Goal: Navigation & Orientation: Find specific page/section

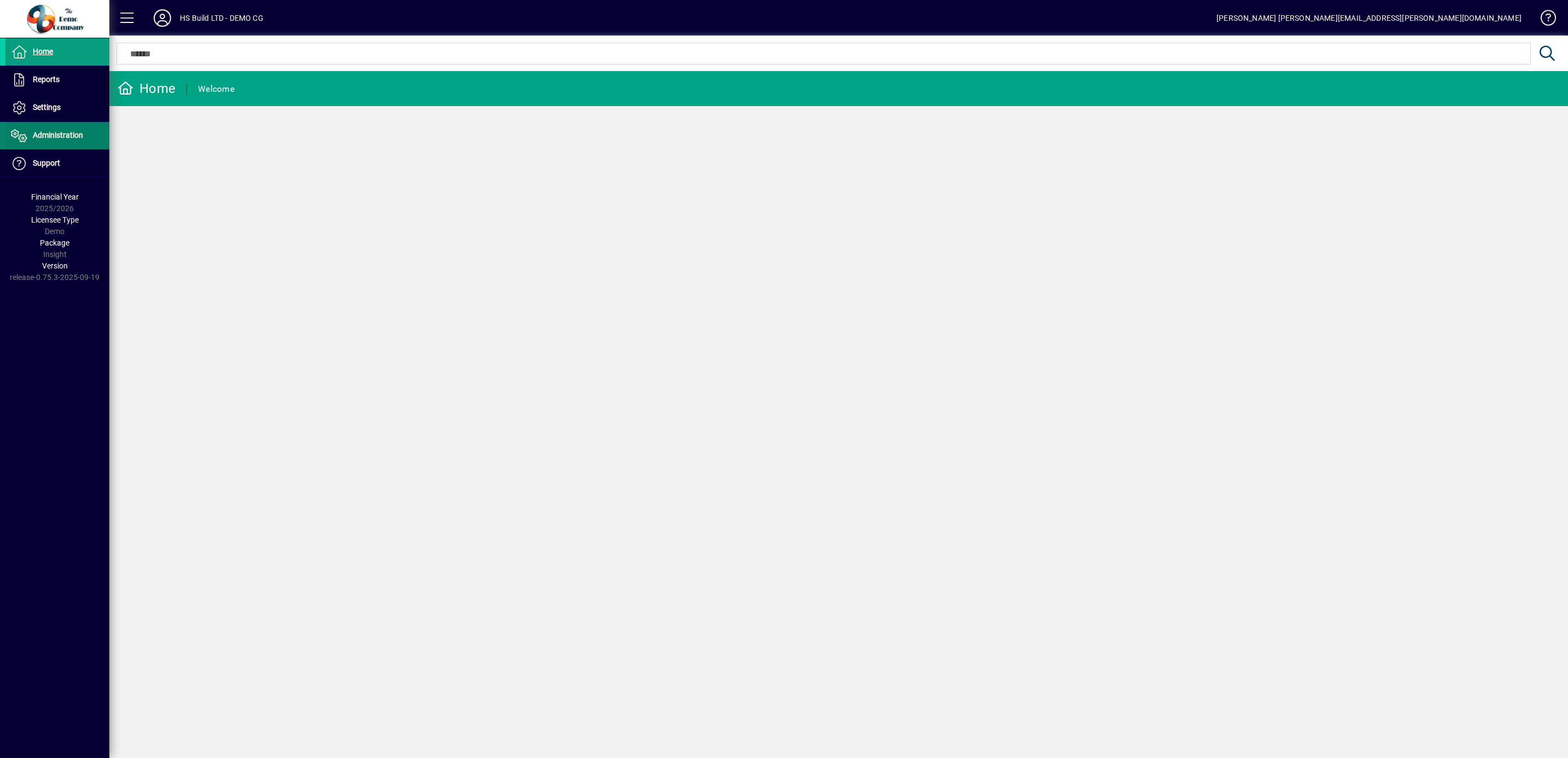
click at [53, 138] on span "Administration" at bounding box center [57, 135] width 50 height 9
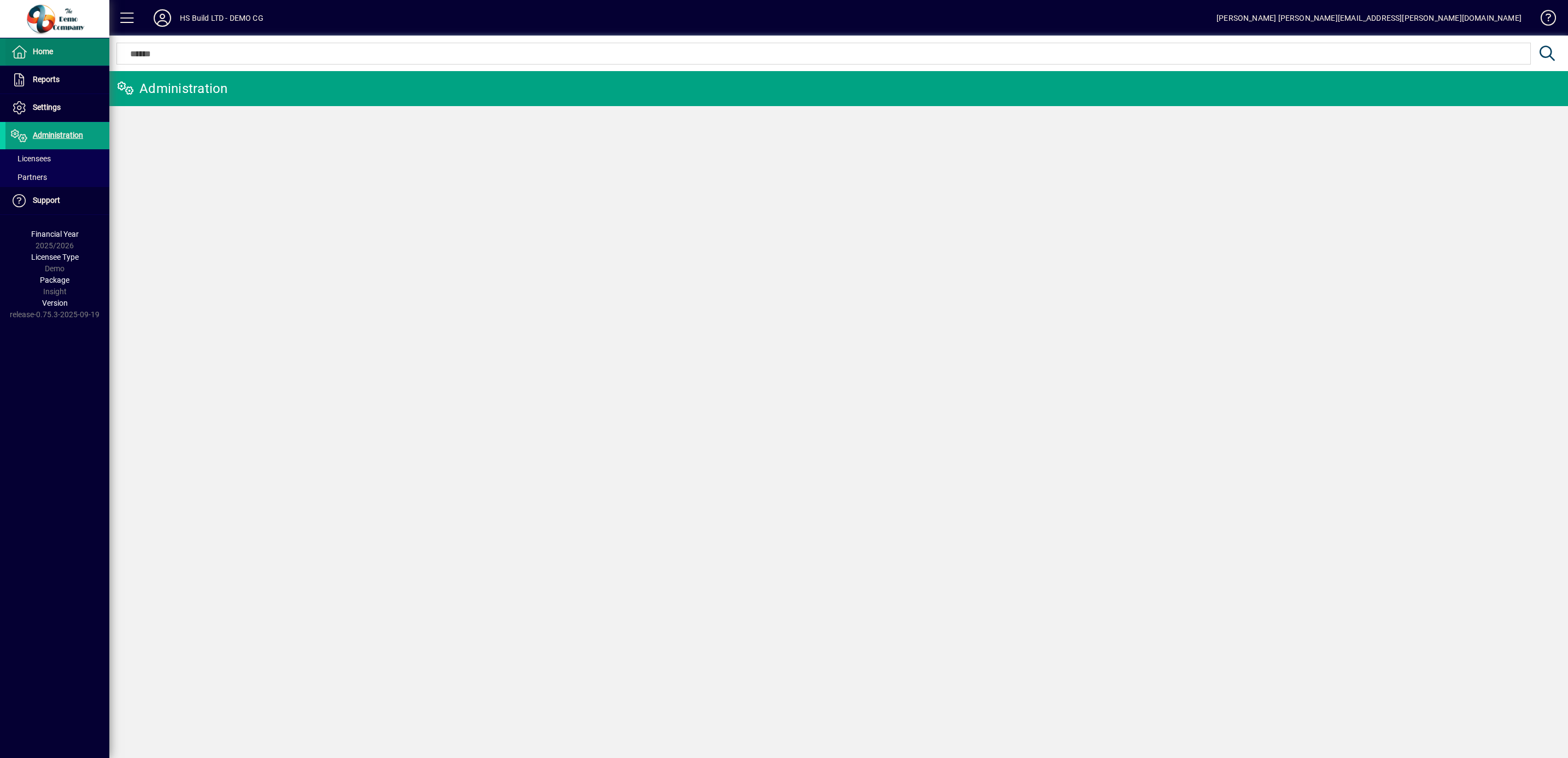
click at [47, 51] on span "Home" at bounding box center [42, 52] width 20 height 9
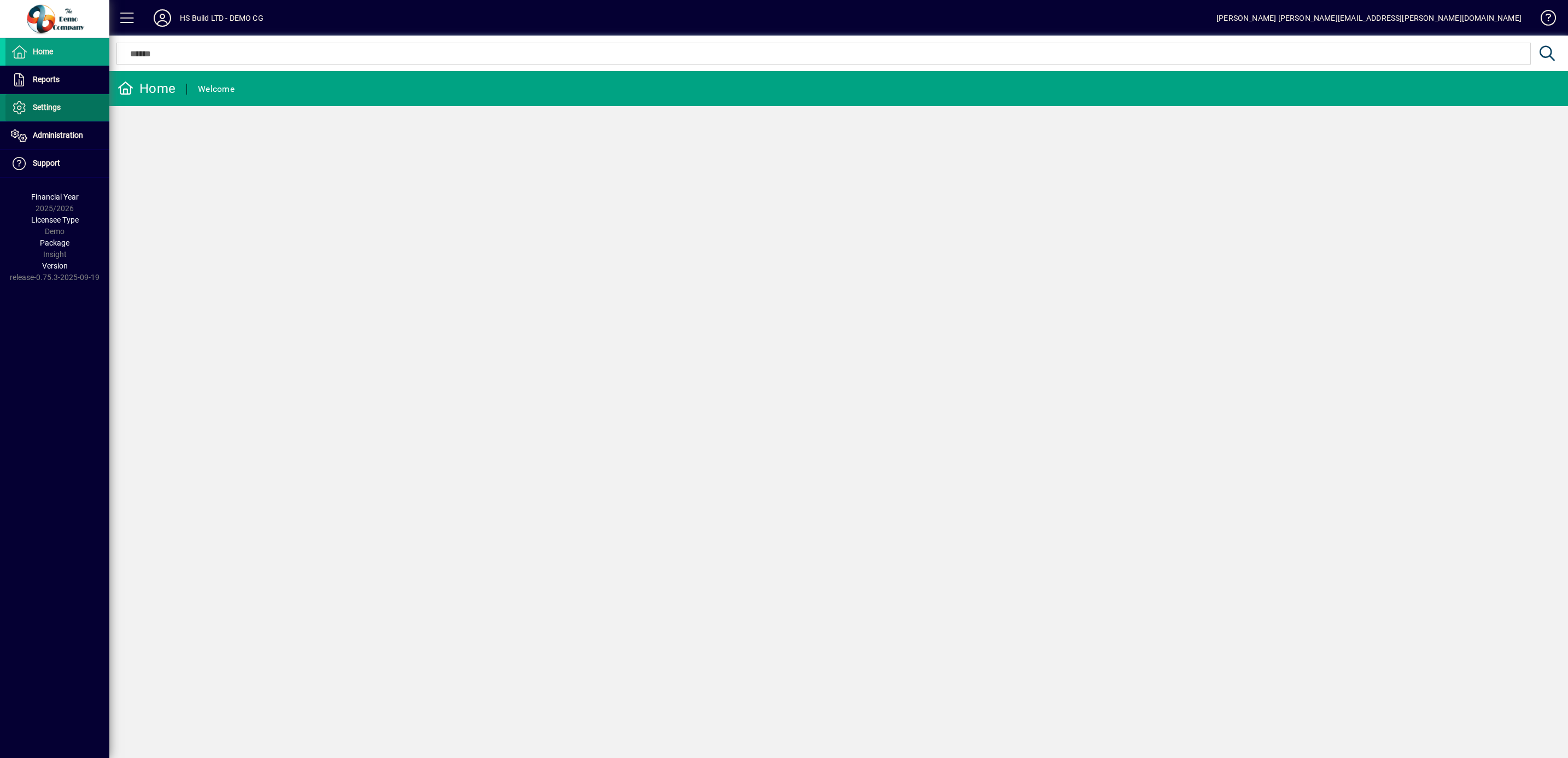
click at [47, 111] on span "Settings" at bounding box center [33, 108] width 55 height 13
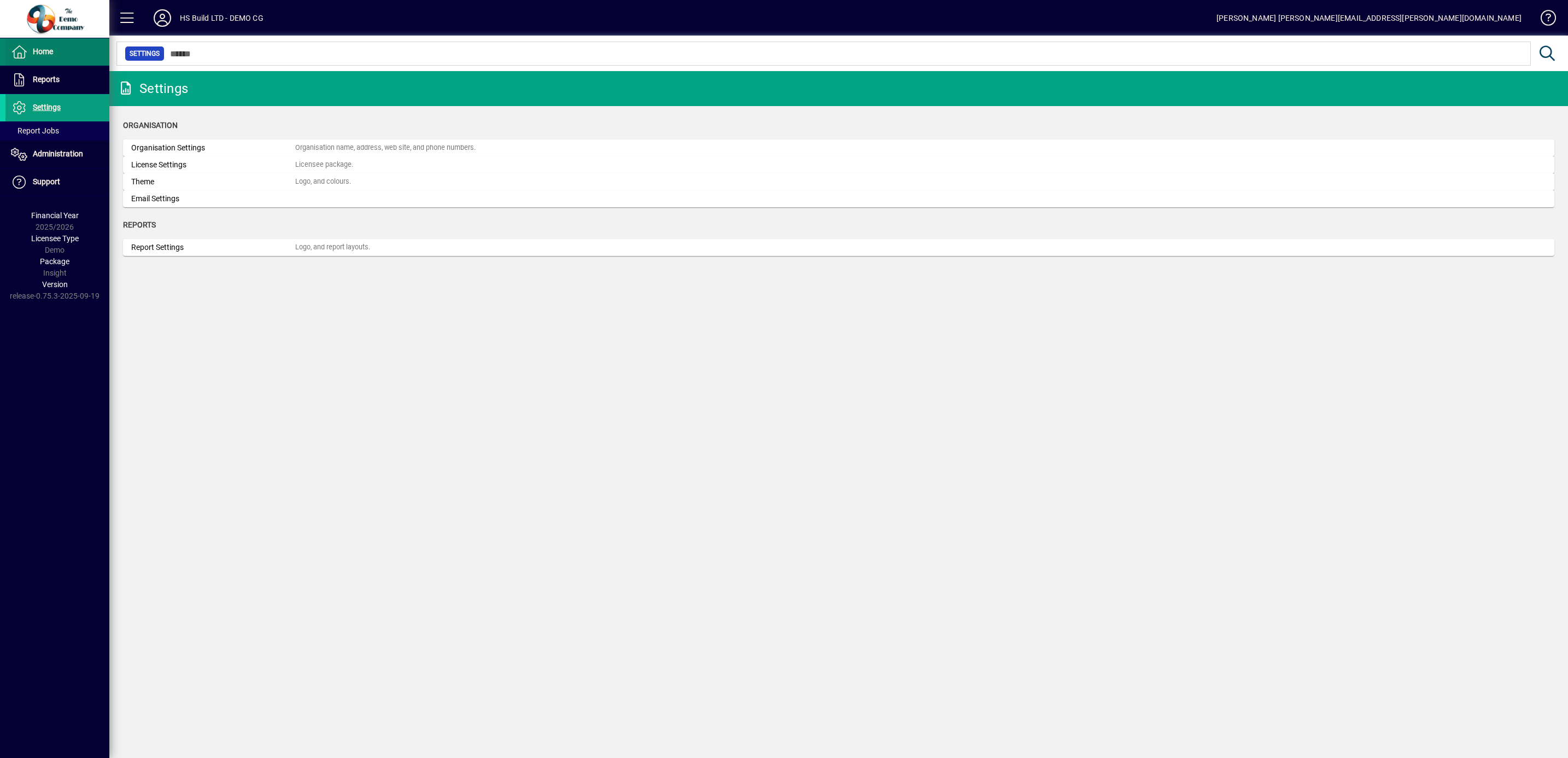
click at [41, 52] on span "Home" at bounding box center [42, 52] width 20 height 9
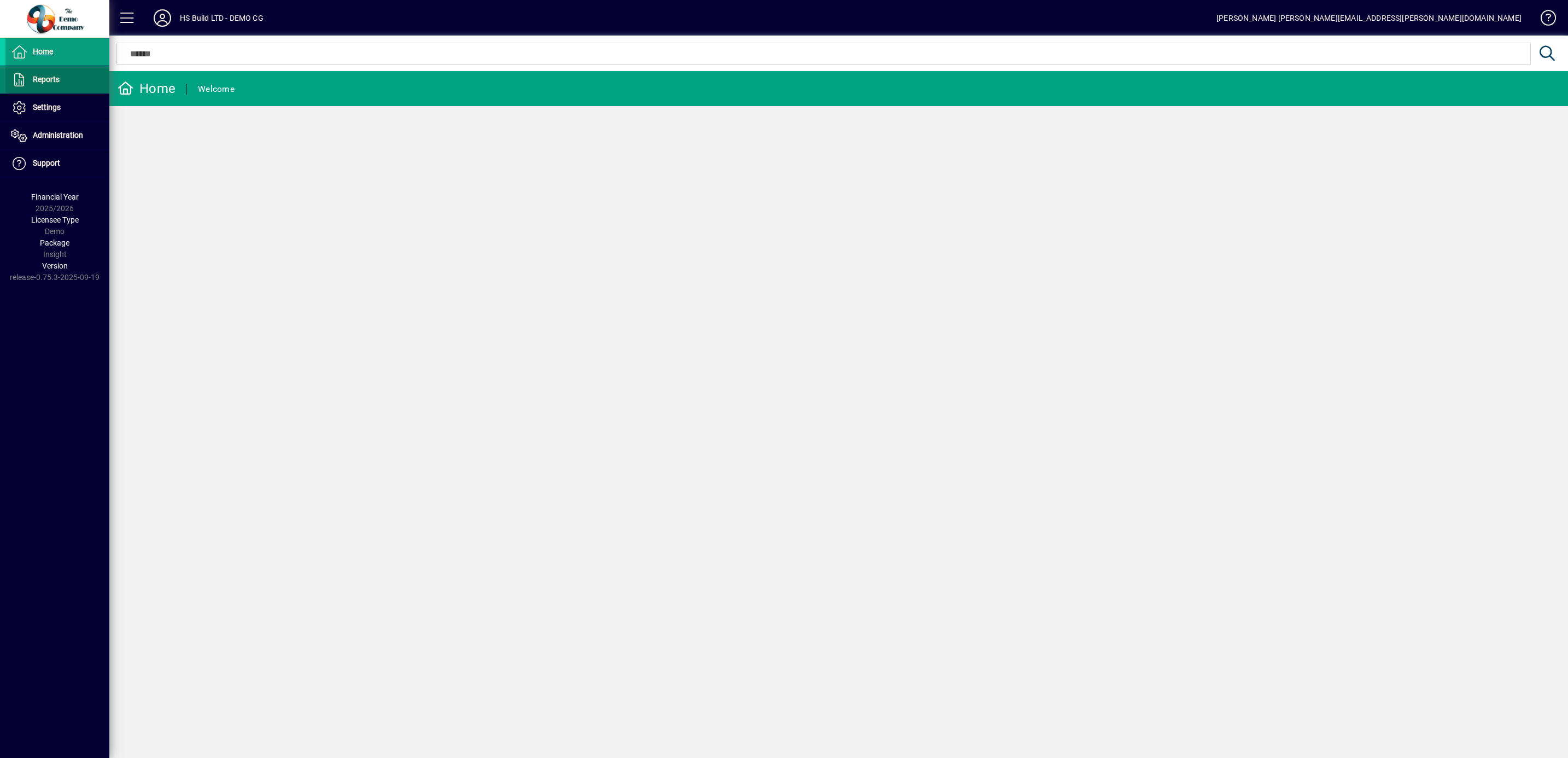
click at [42, 82] on span "Reports" at bounding box center [46, 79] width 27 height 9
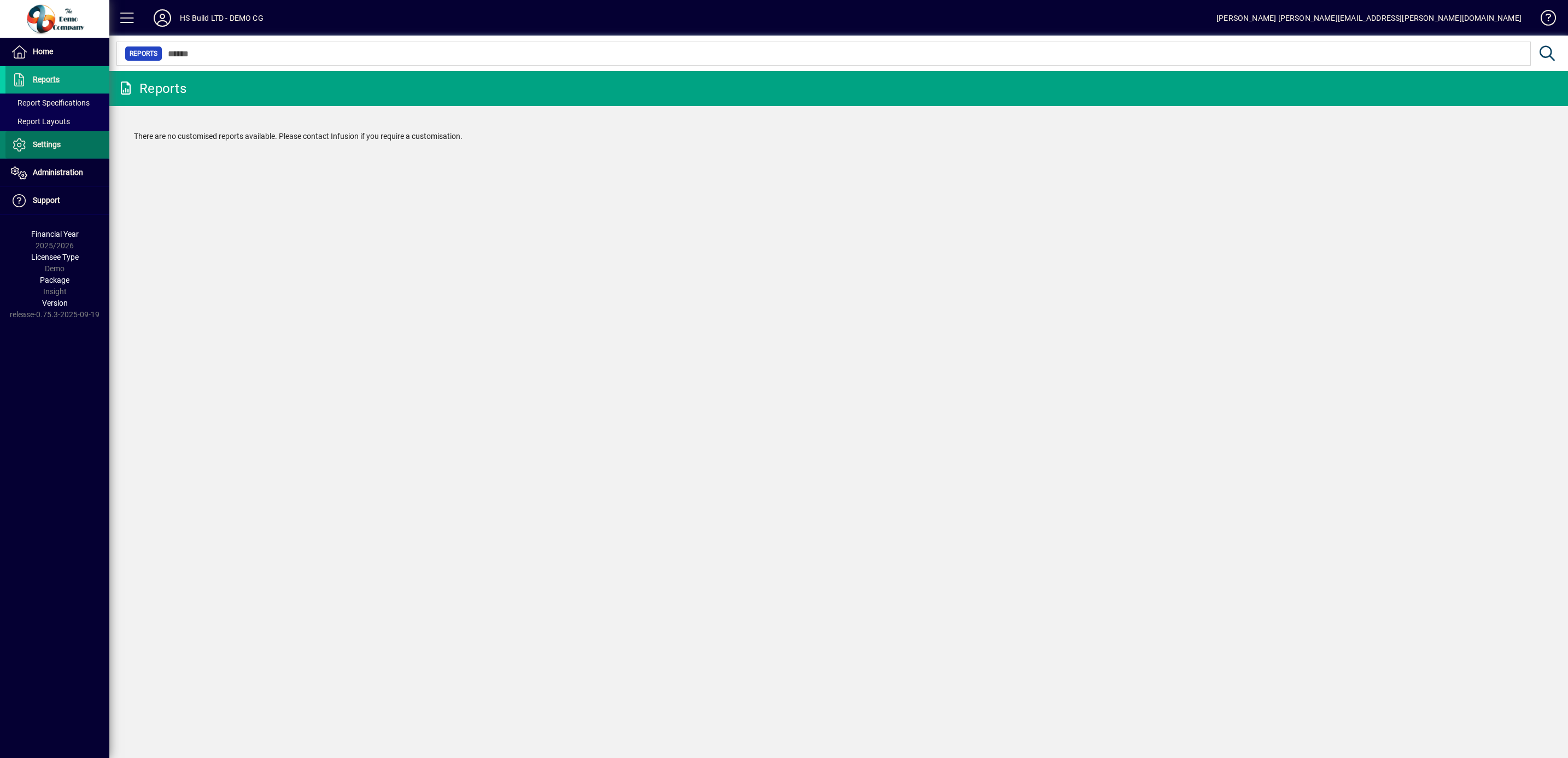
click at [53, 141] on span "Settings" at bounding box center [47, 144] width 28 height 9
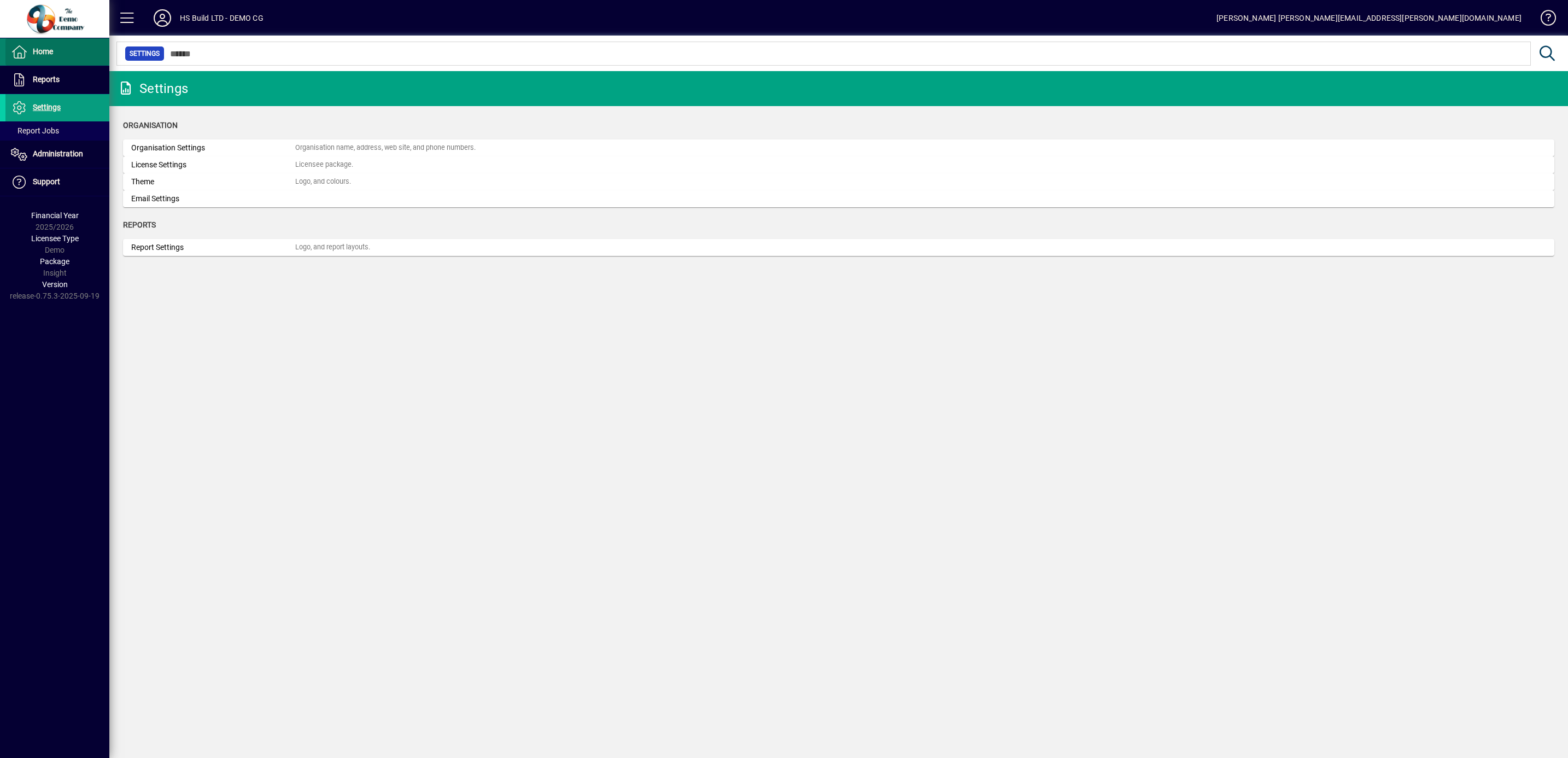
click at [34, 52] on span "Home" at bounding box center [42, 52] width 20 height 9
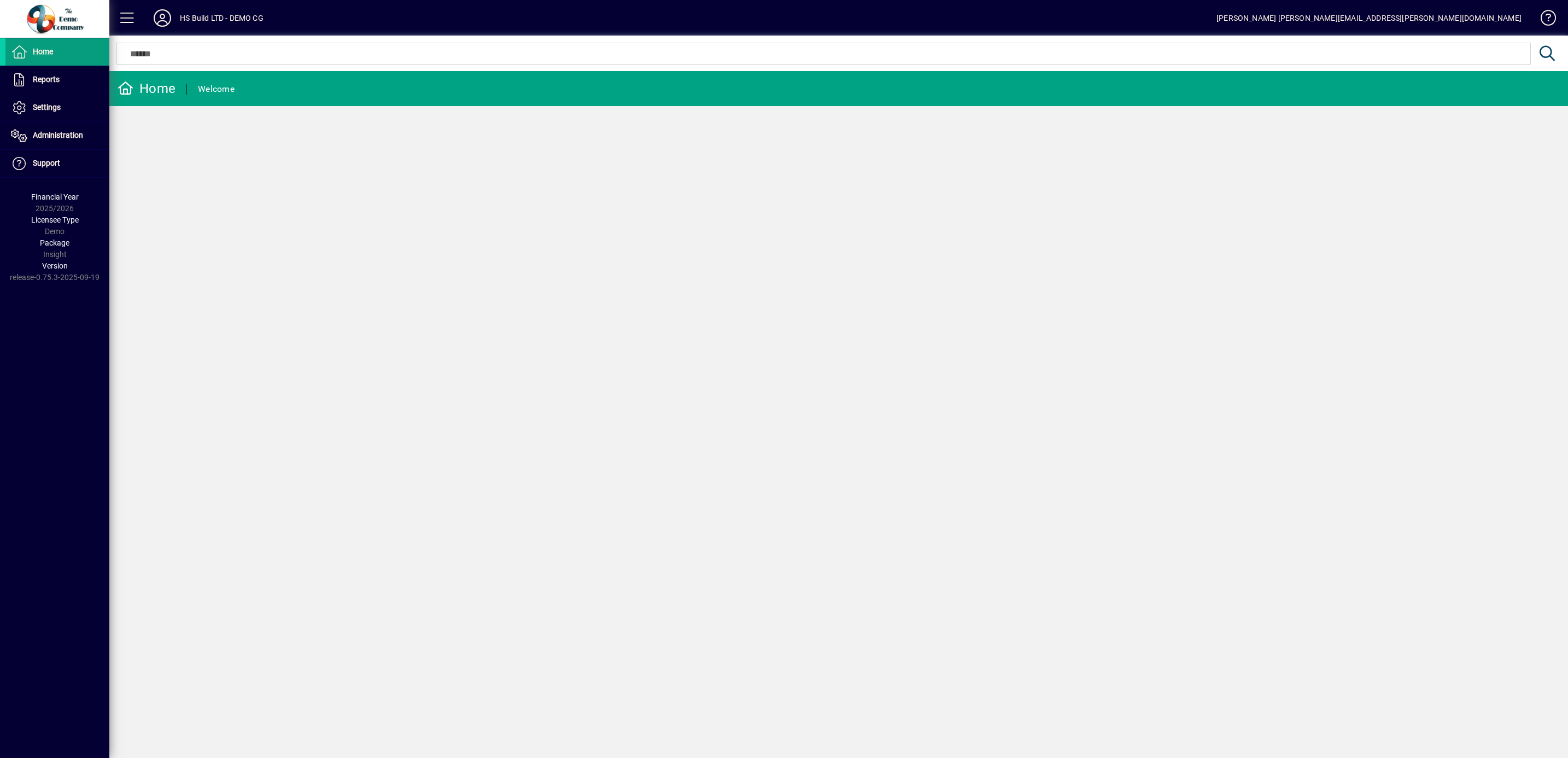
click at [220, 13] on div "HS Build LTD - DEMO CG" at bounding box center [221, 17] width 84 height 17
click at [34, 46] on span "Home" at bounding box center [29, 52] width 47 height 13
click at [23, 74] on icon at bounding box center [19, 80] width 17 height 13
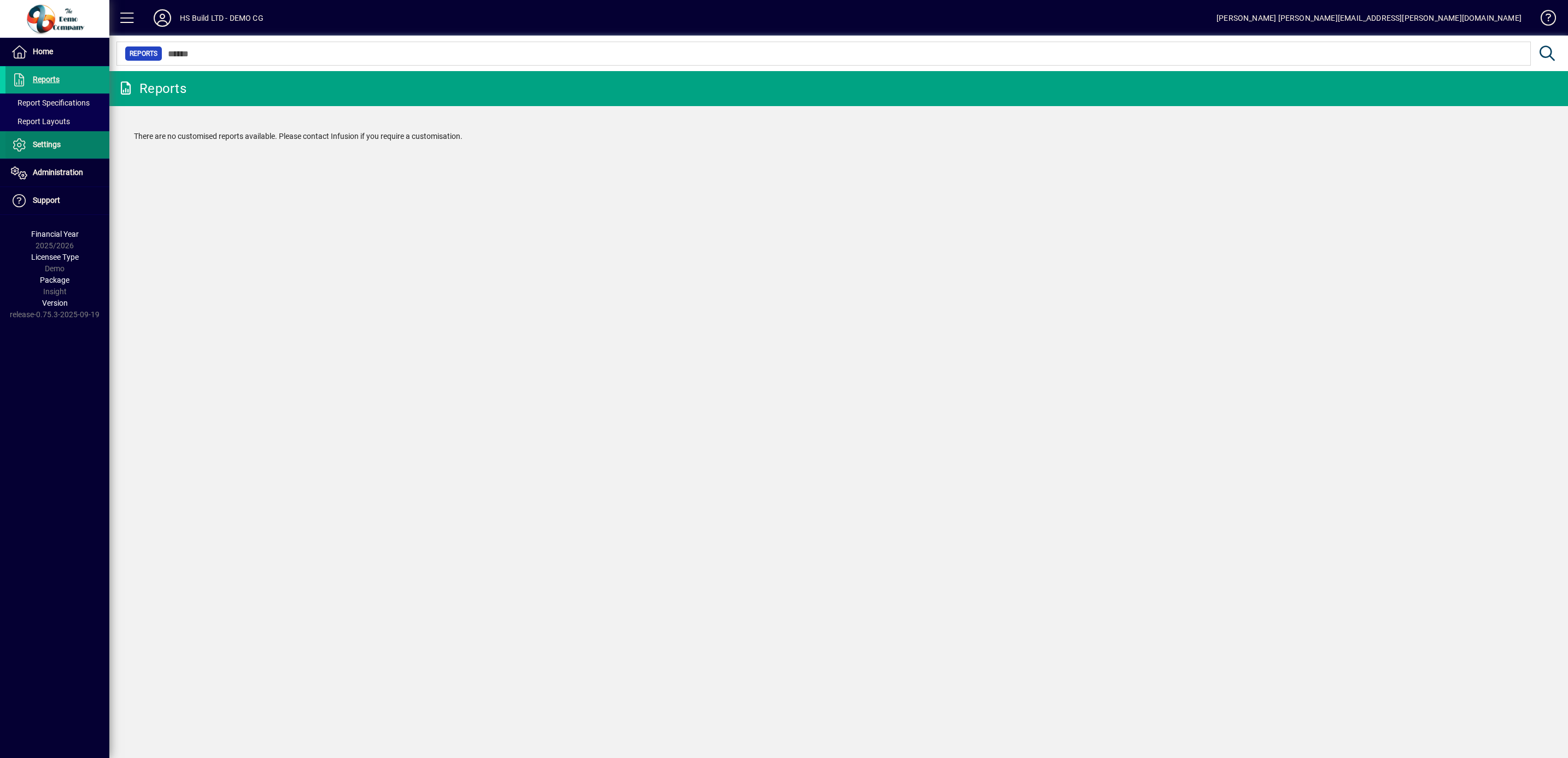
click at [40, 148] on span "Settings" at bounding box center [47, 144] width 28 height 9
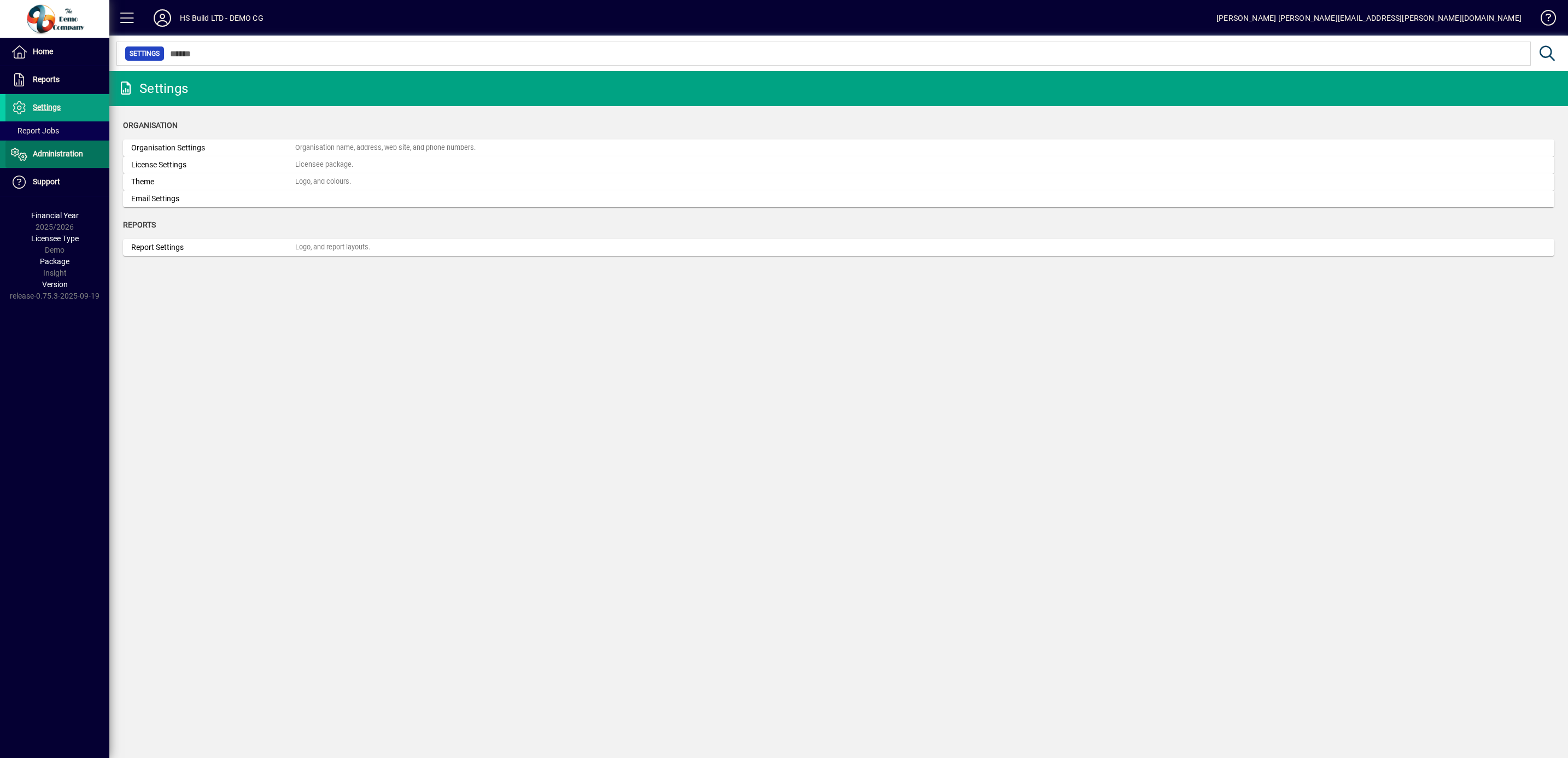
click at [56, 155] on span "Administration" at bounding box center [57, 153] width 50 height 9
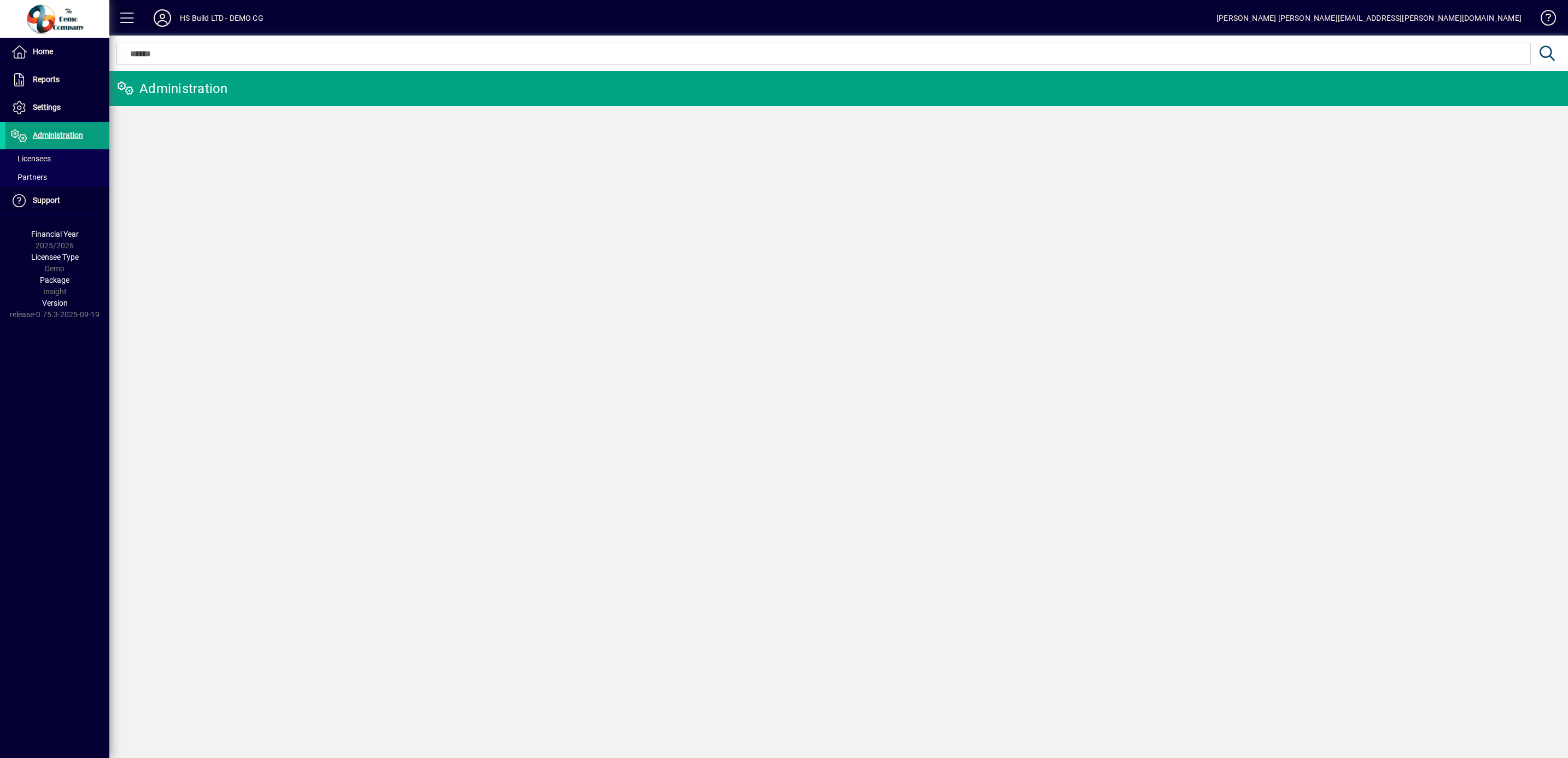
click at [161, 17] on icon at bounding box center [162, 17] width 22 height 17
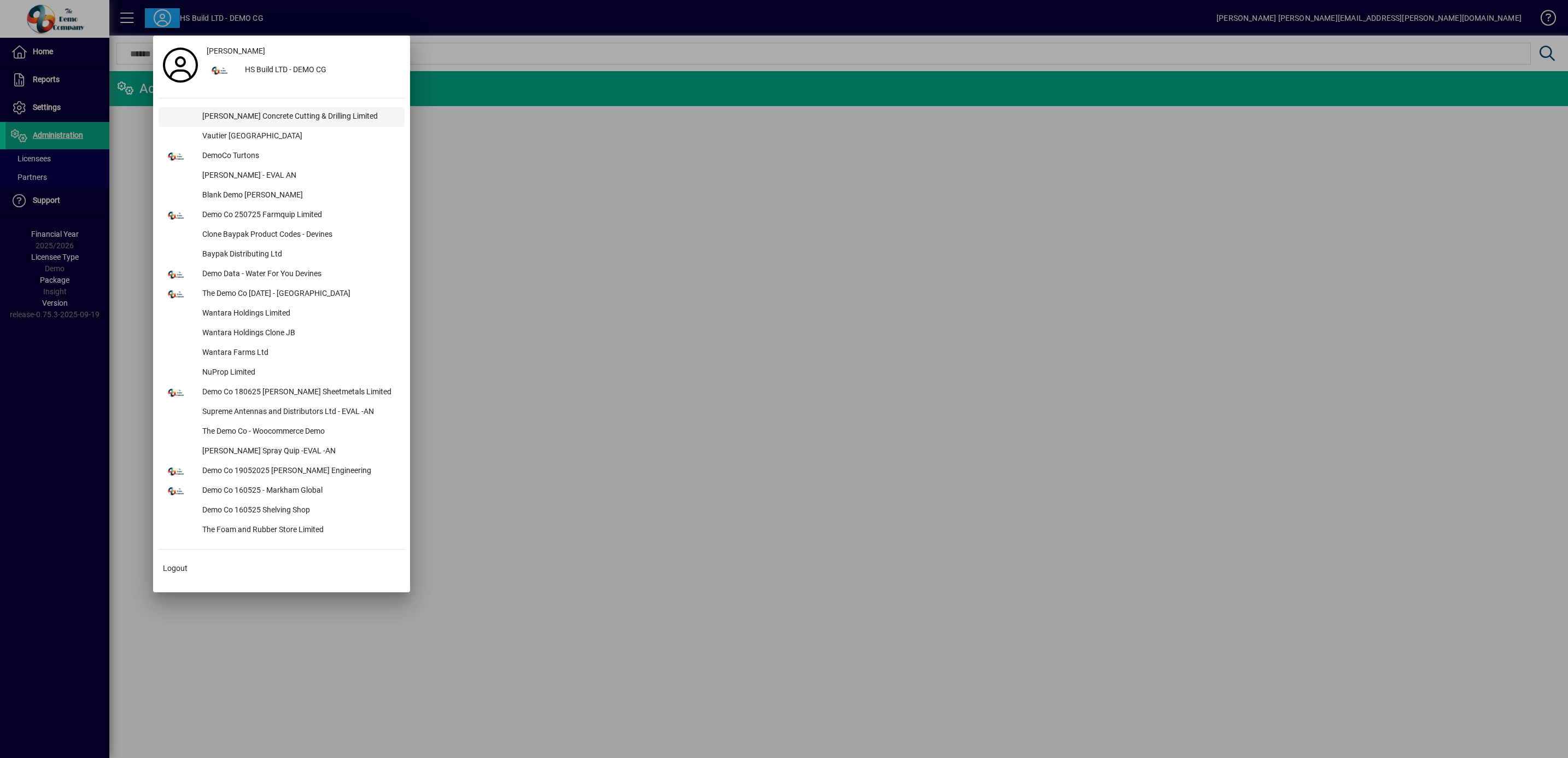
click at [251, 115] on div "[PERSON_NAME] Concrete Cutting & Drilling Limited" at bounding box center [299, 117] width 211 height 20
